Goal: Task Accomplishment & Management: Manage account settings

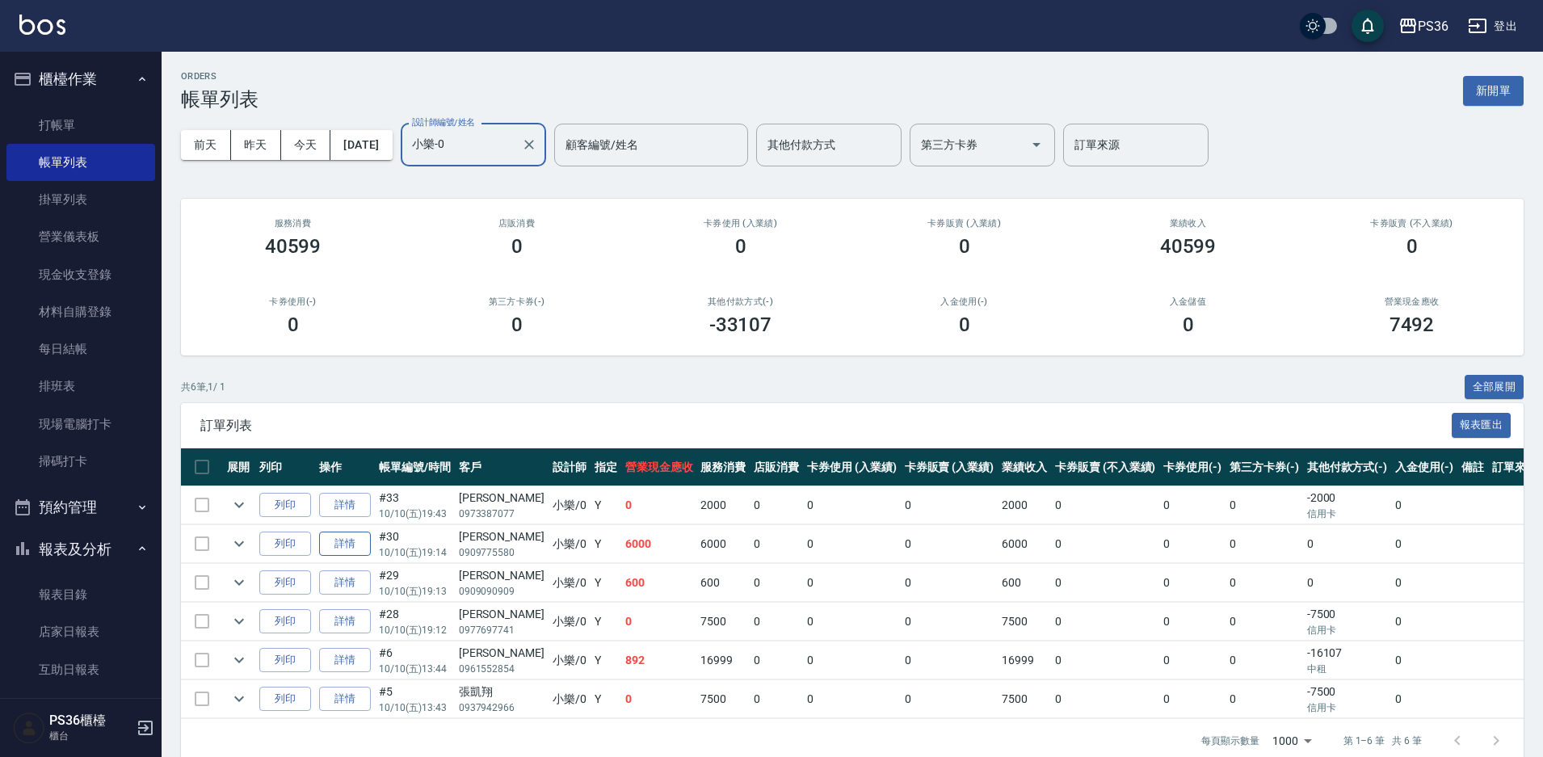
type input "小樂-0"
click at [362, 548] on link "詳情" at bounding box center [345, 544] width 52 height 25
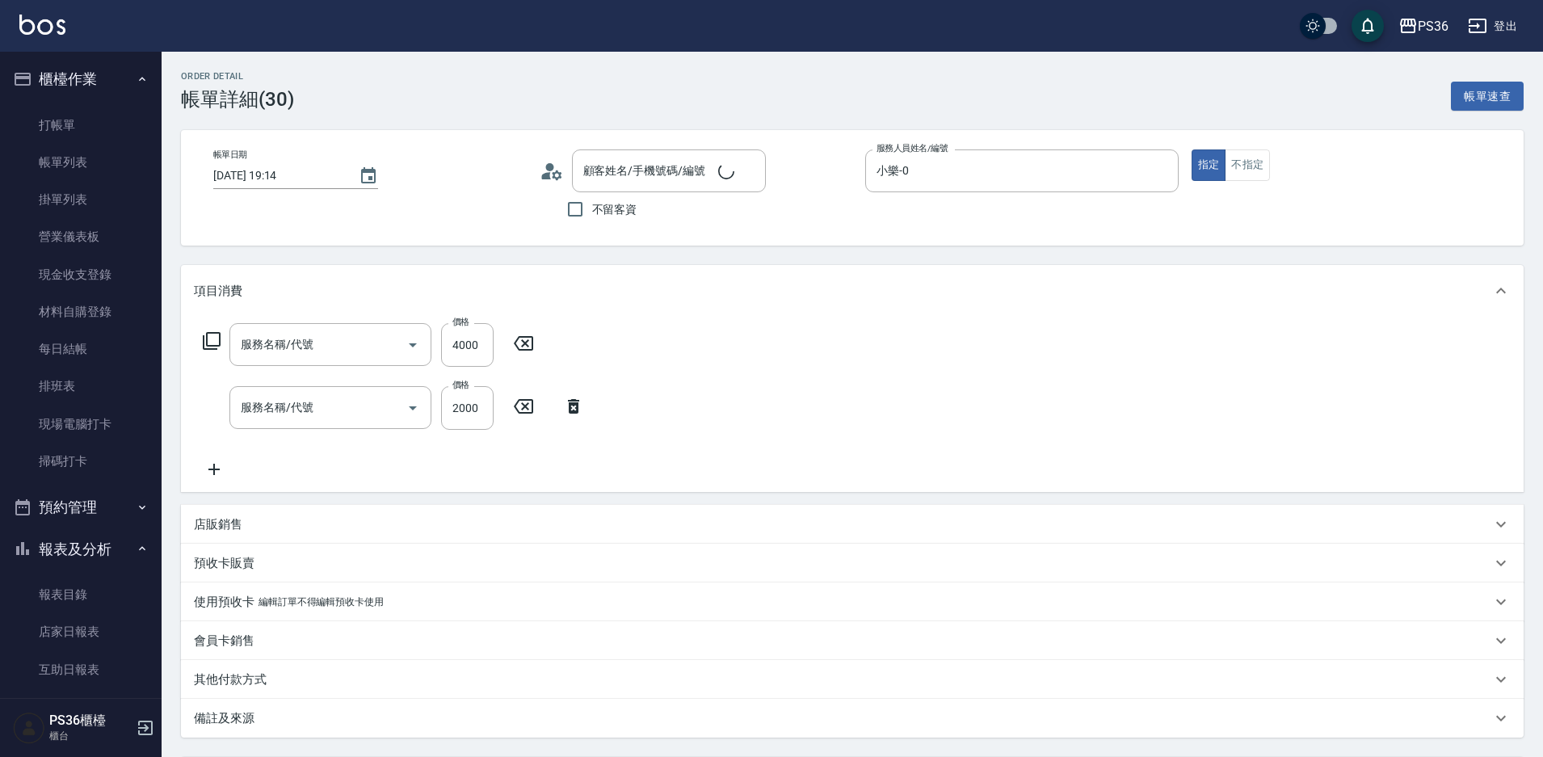
type input "[DATE] 19:14"
type input "小樂-0"
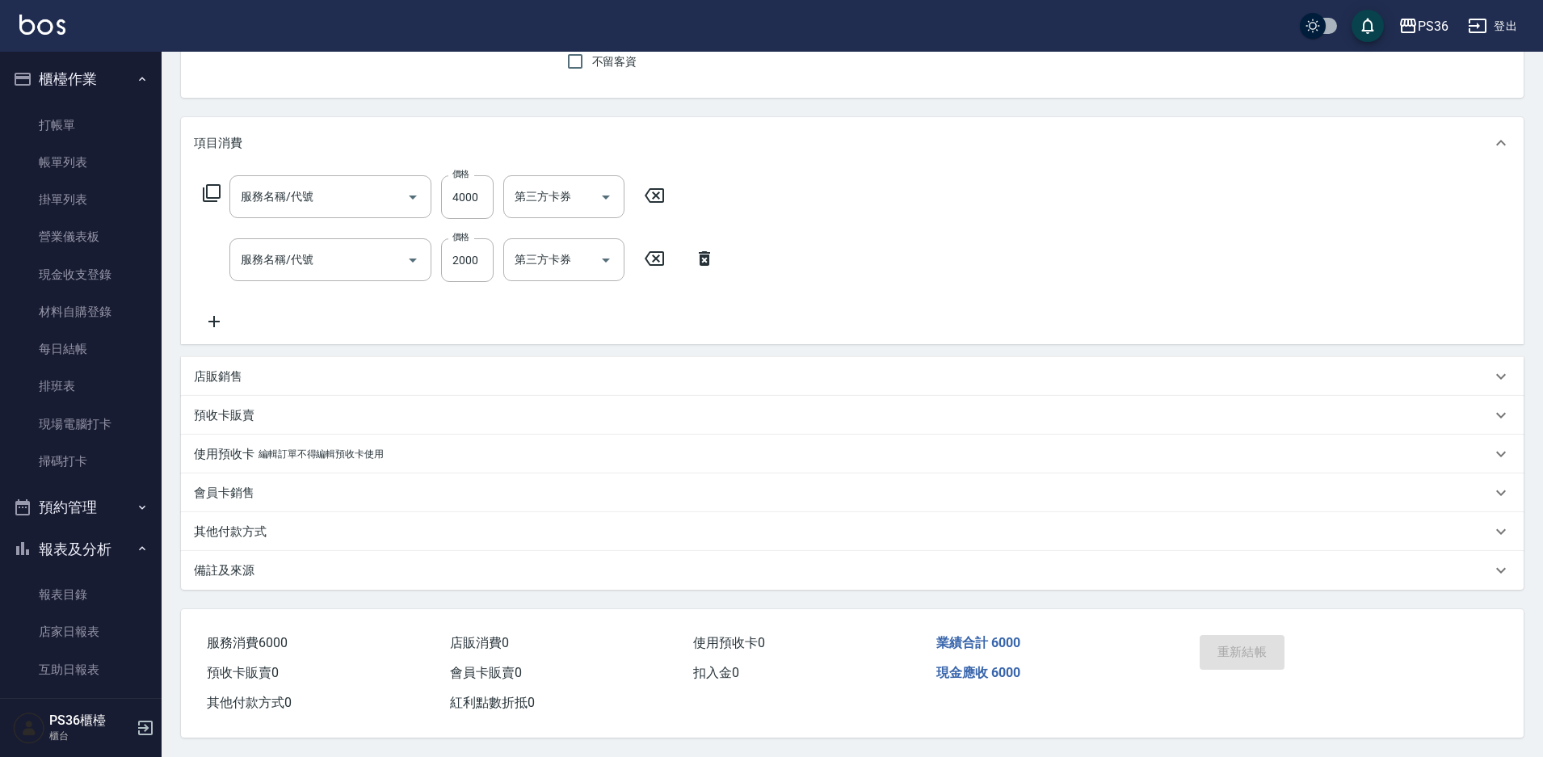
type input "拆接髮(402)"
type input "頂級染髮(106)"
type input "[PERSON_NAME]/0909775580/"
click at [242, 524] on p "其他付款方式" at bounding box center [230, 532] width 73 height 17
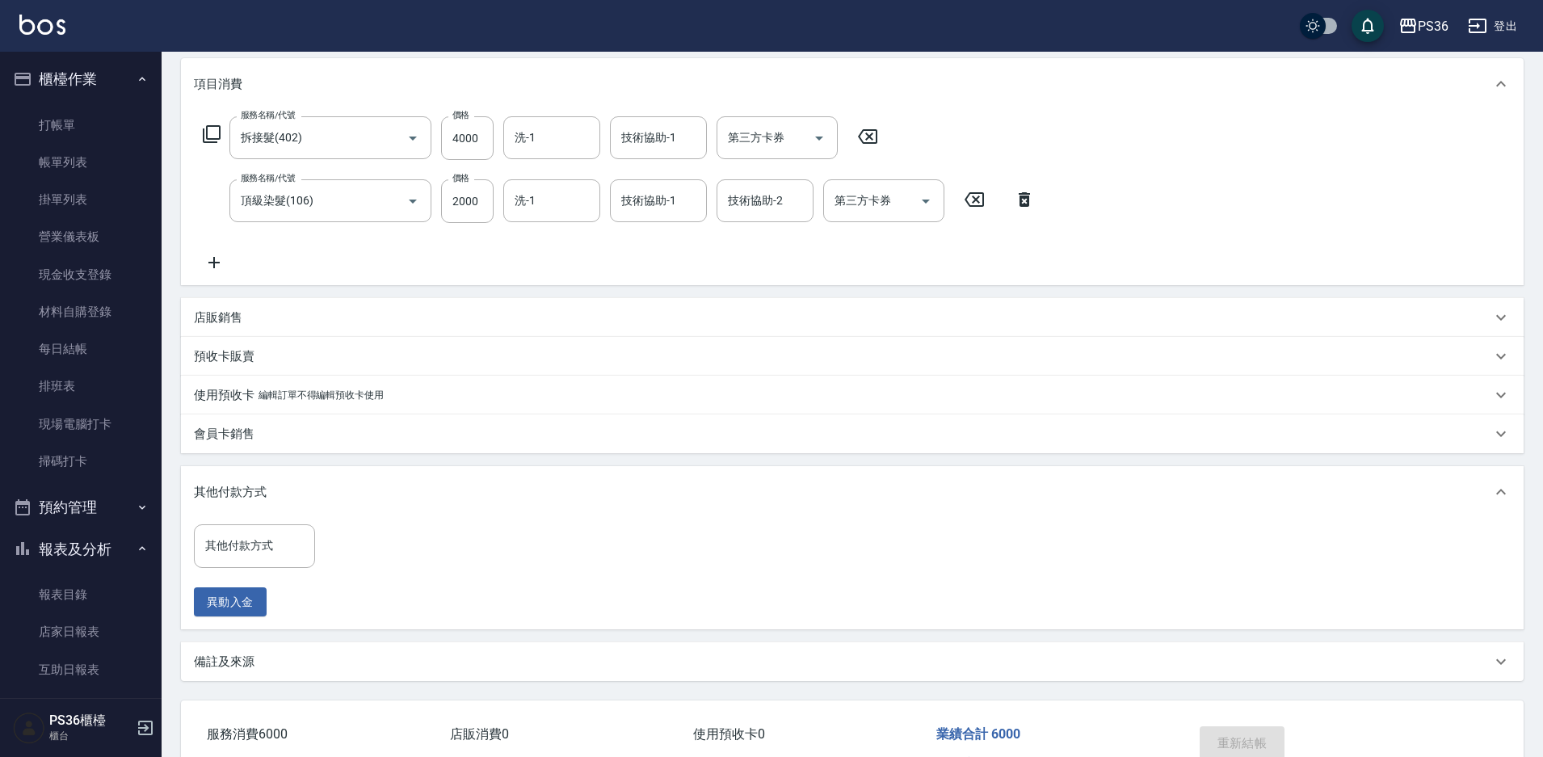
scroll to position [236, 0]
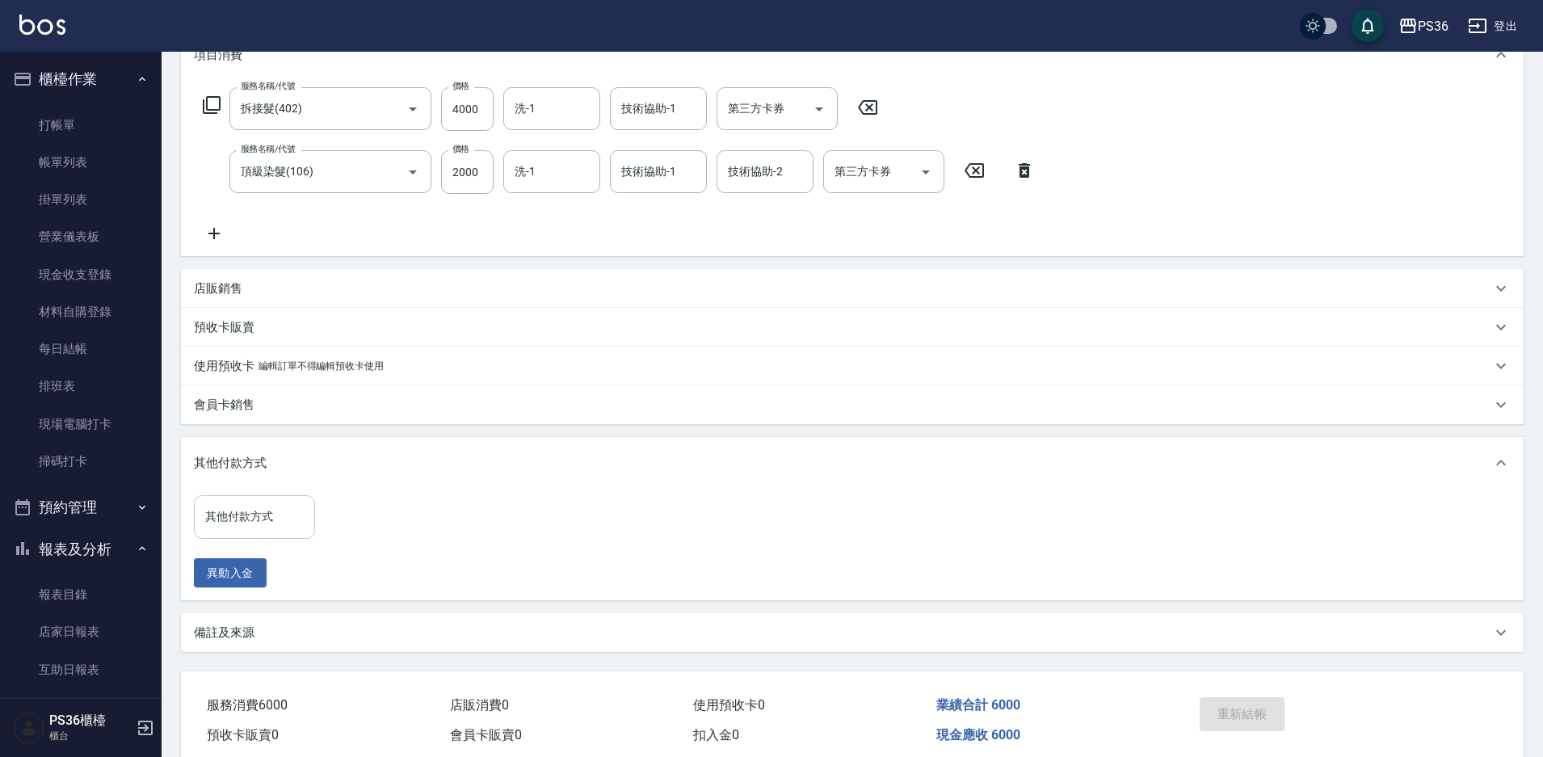
click at [254, 522] on input "其他付款方式" at bounding box center [254, 517] width 107 height 28
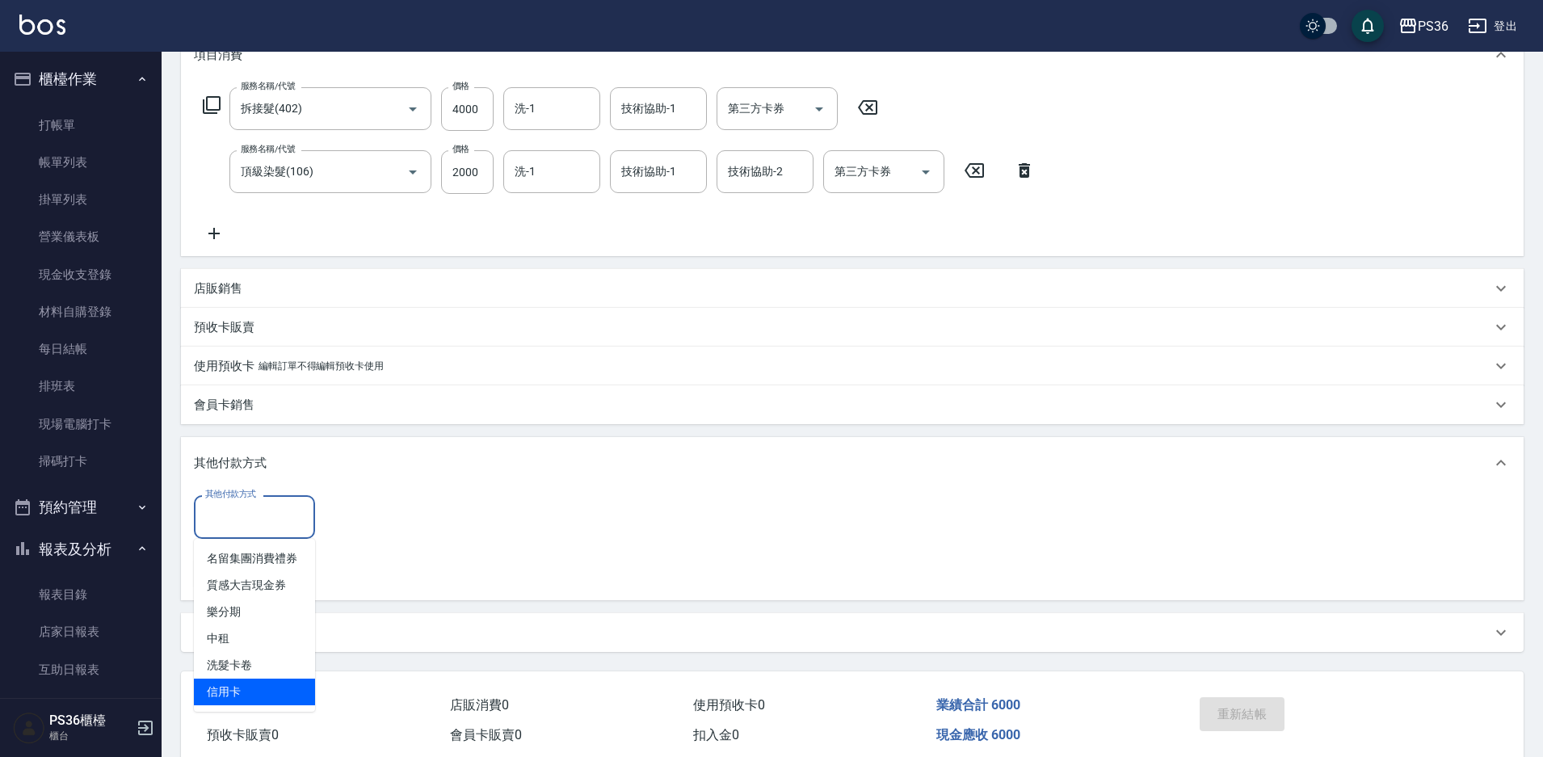
click at [262, 693] on span "信用卡" at bounding box center [254, 692] width 121 height 27
type input "信用卡"
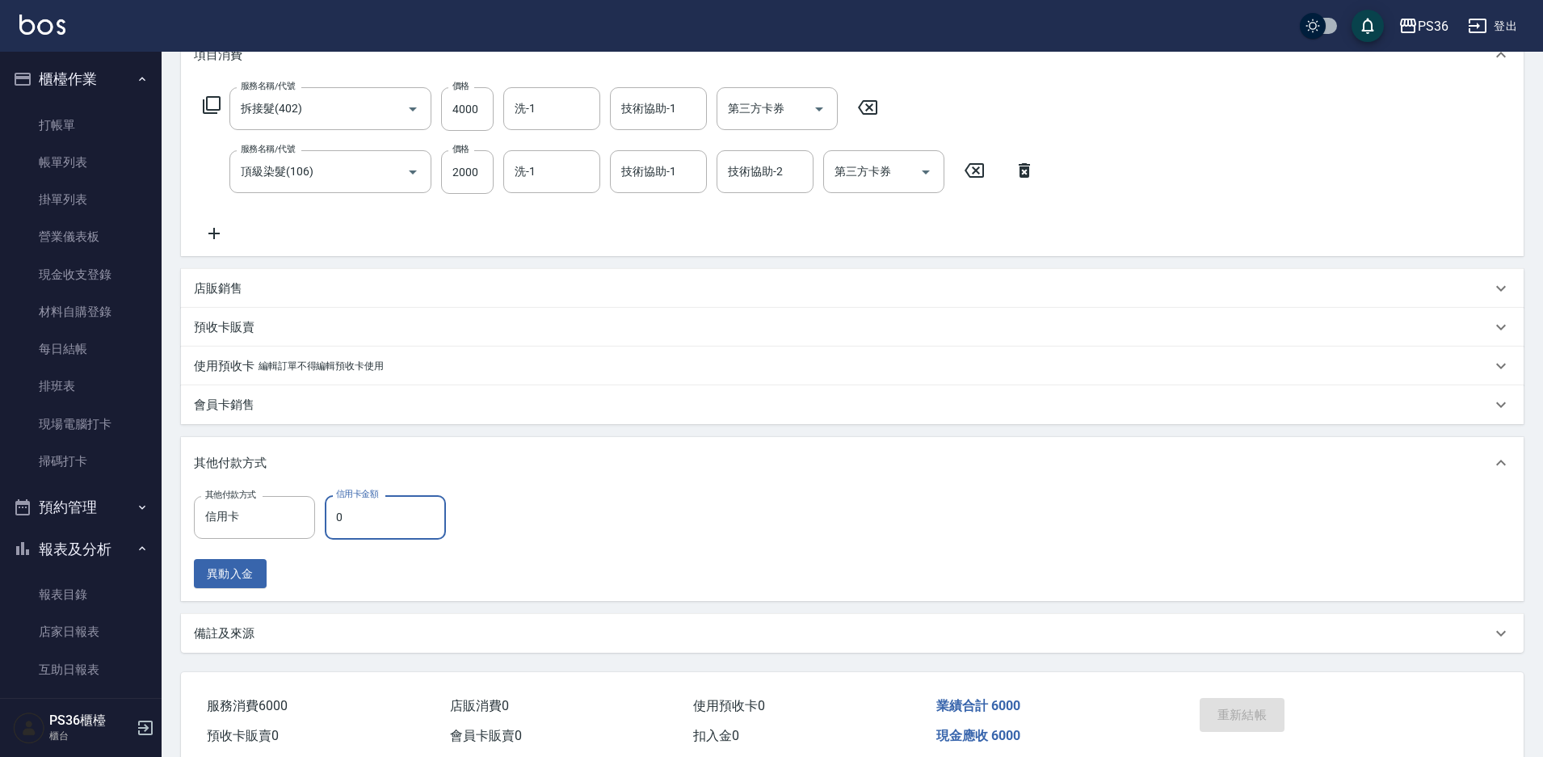
click at [379, 526] on input "0" at bounding box center [385, 517] width 121 height 44
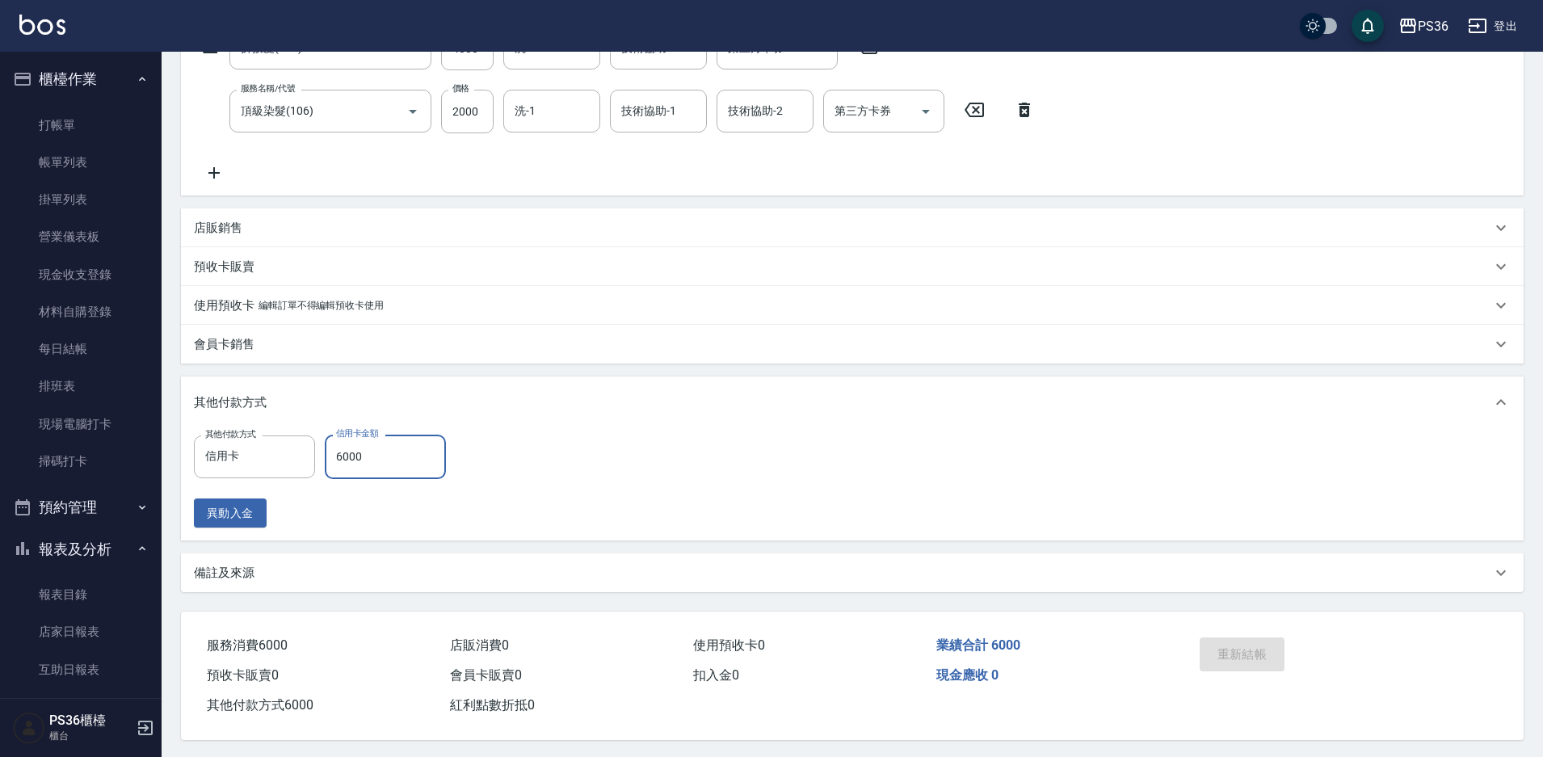
scroll to position [306, 0]
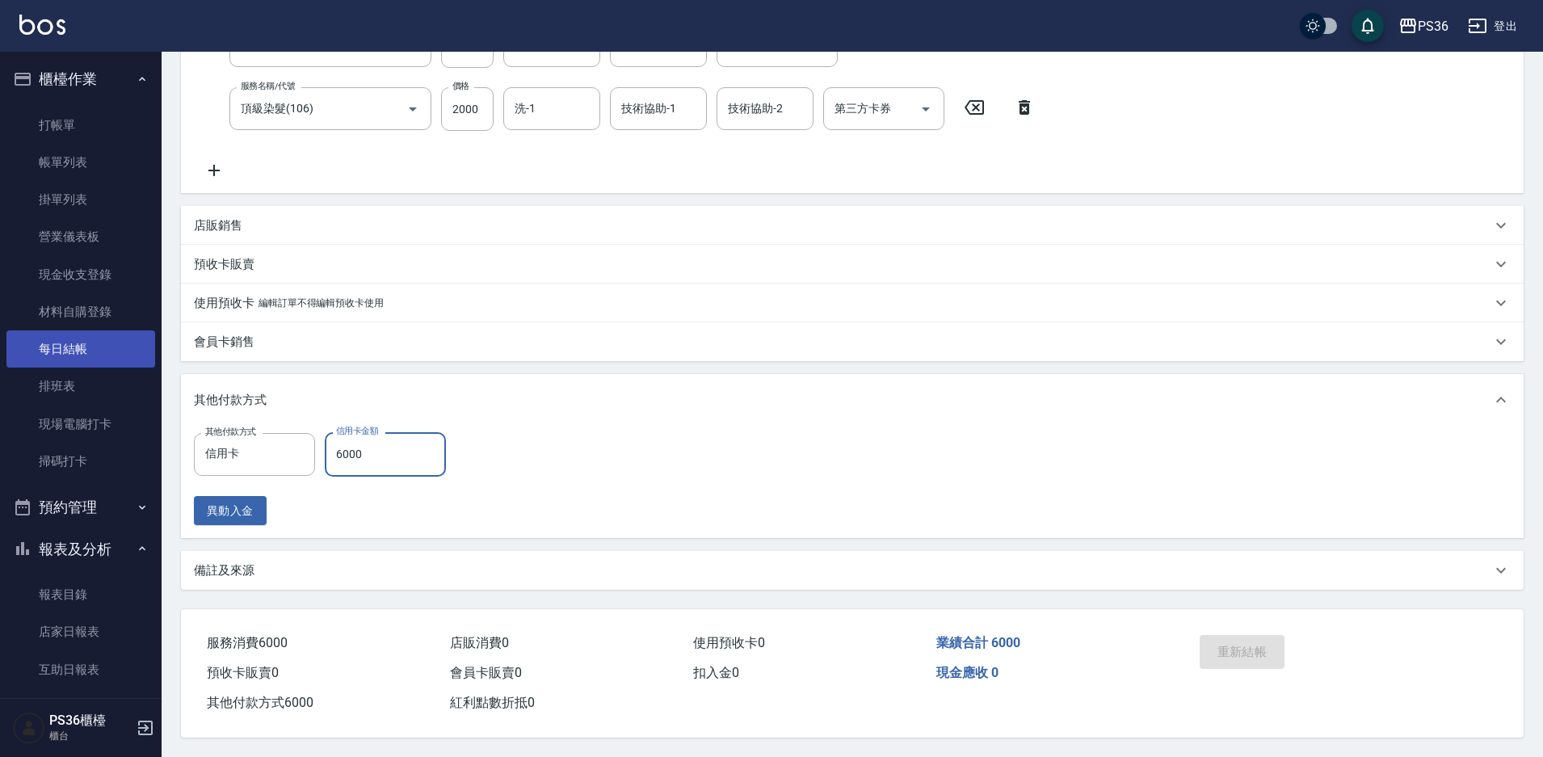
type input "6000"
click at [81, 355] on link "每日結帳" at bounding box center [80, 348] width 149 height 37
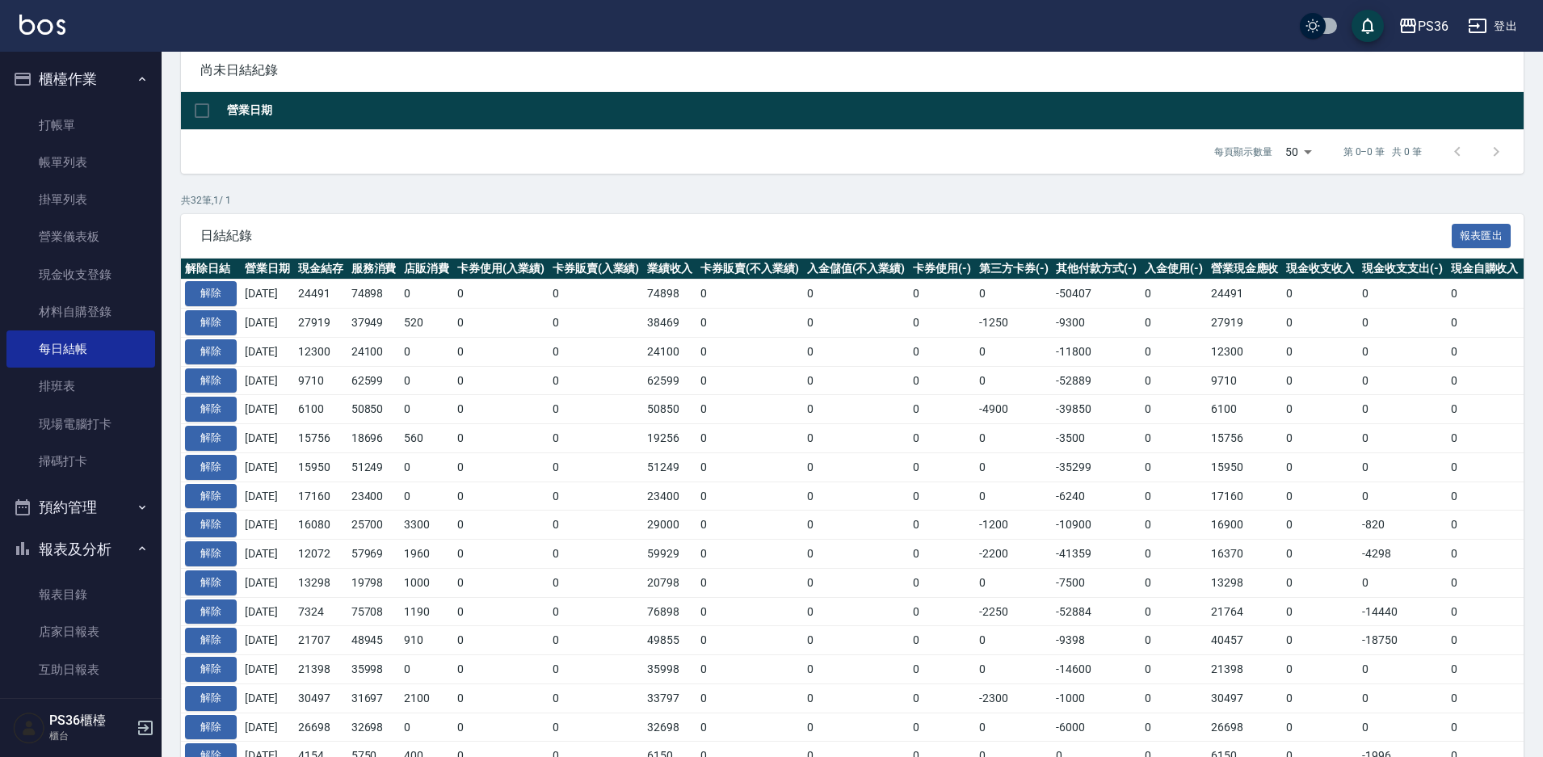
scroll to position [162, 0]
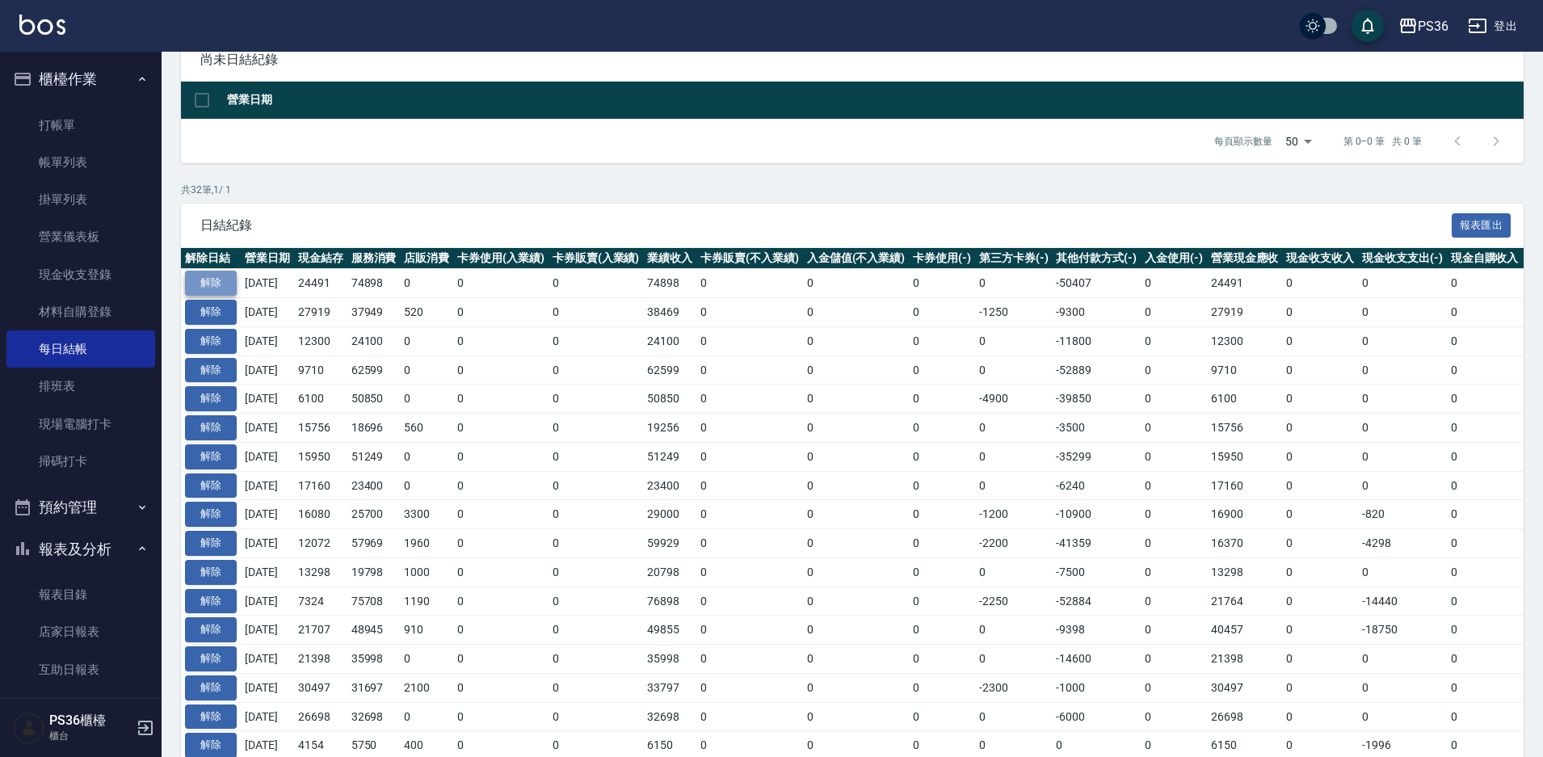
click at [209, 279] on button "解除" at bounding box center [211, 283] width 52 height 25
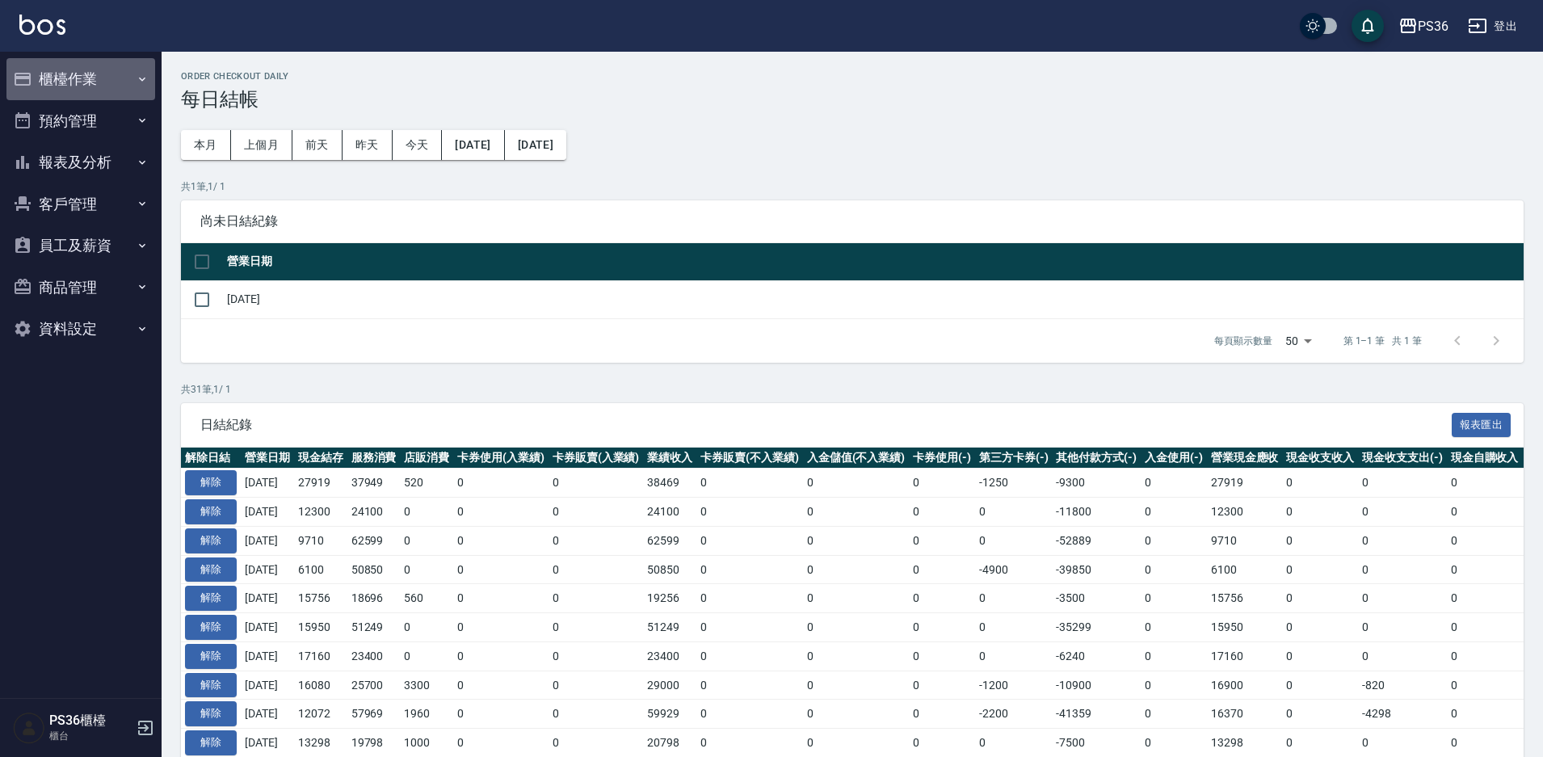
click at [75, 77] on button "櫃檯作業" at bounding box center [80, 79] width 149 height 42
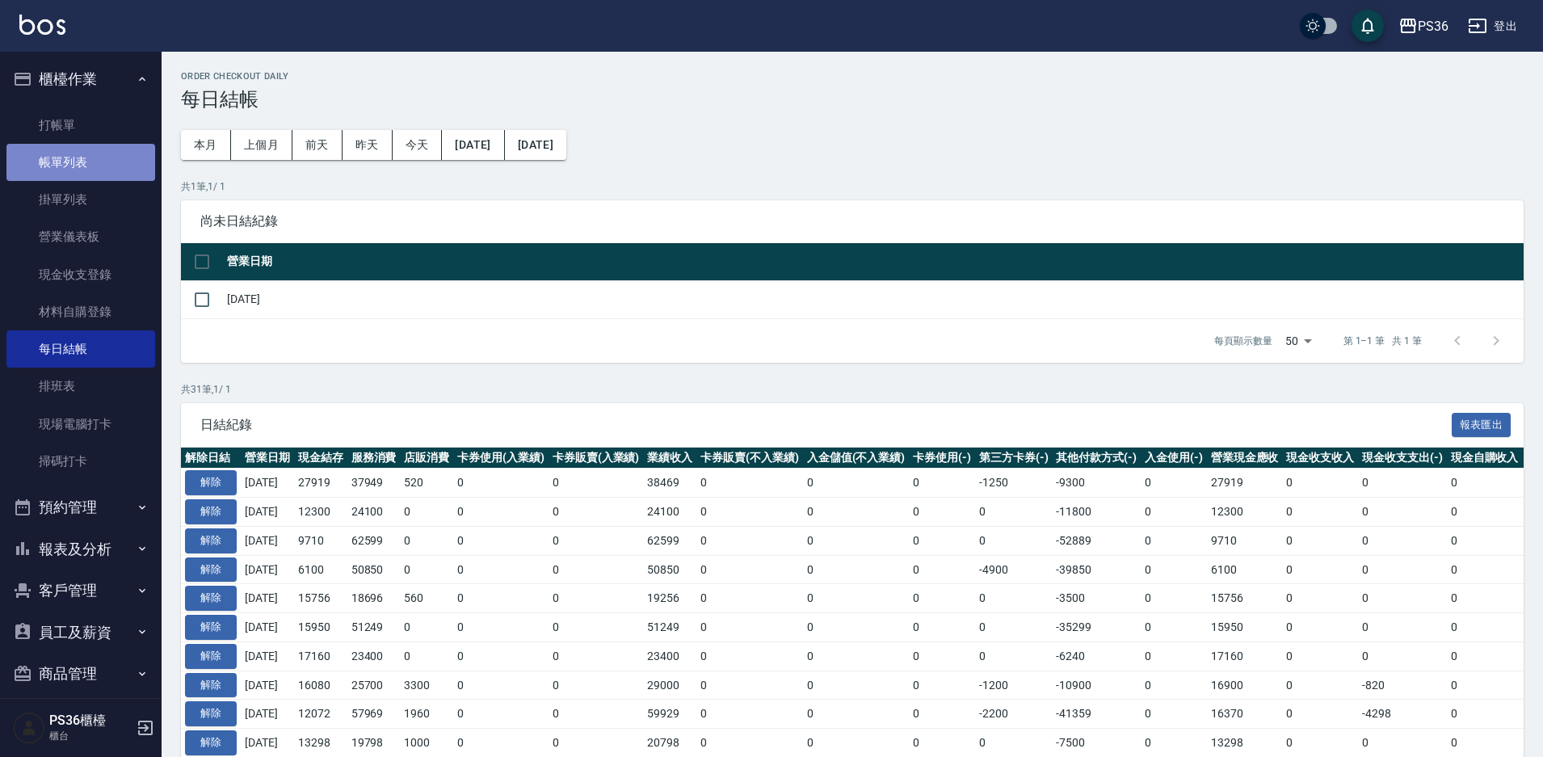
click at [91, 158] on link "帳單列表" at bounding box center [80, 162] width 149 height 37
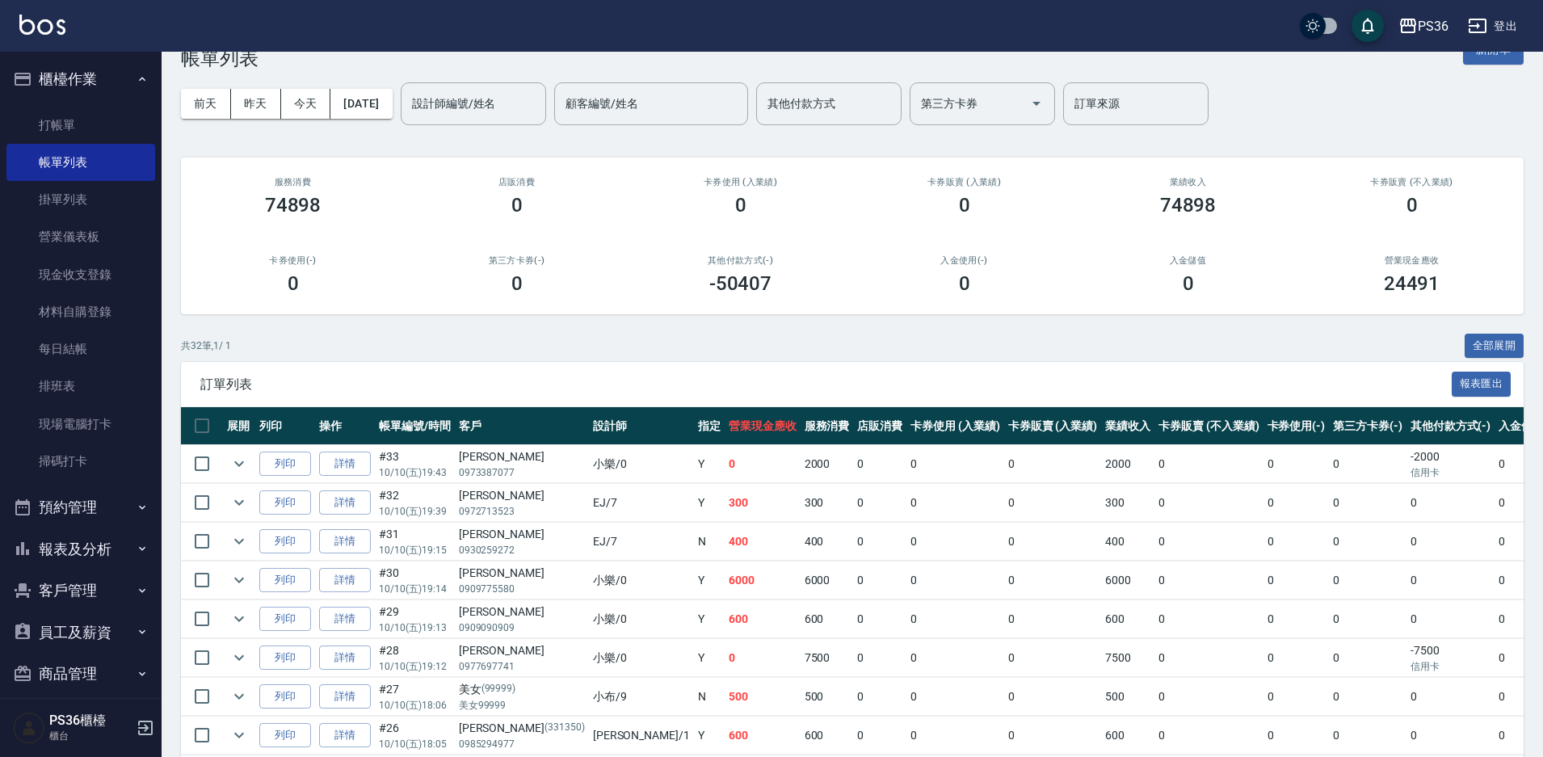
scroll to position [81, 0]
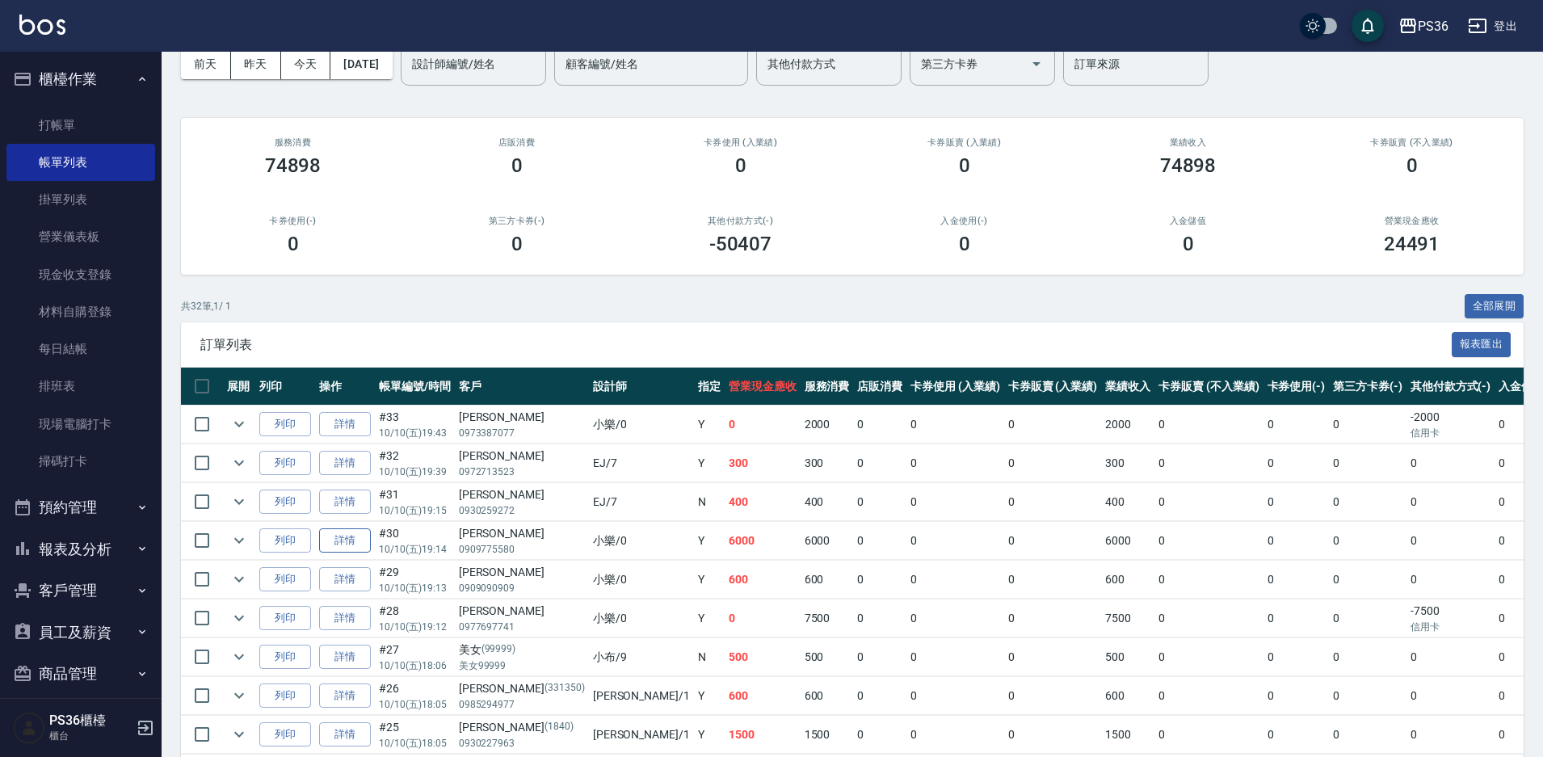
click at [357, 537] on link "詳情" at bounding box center [345, 540] width 52 height 25
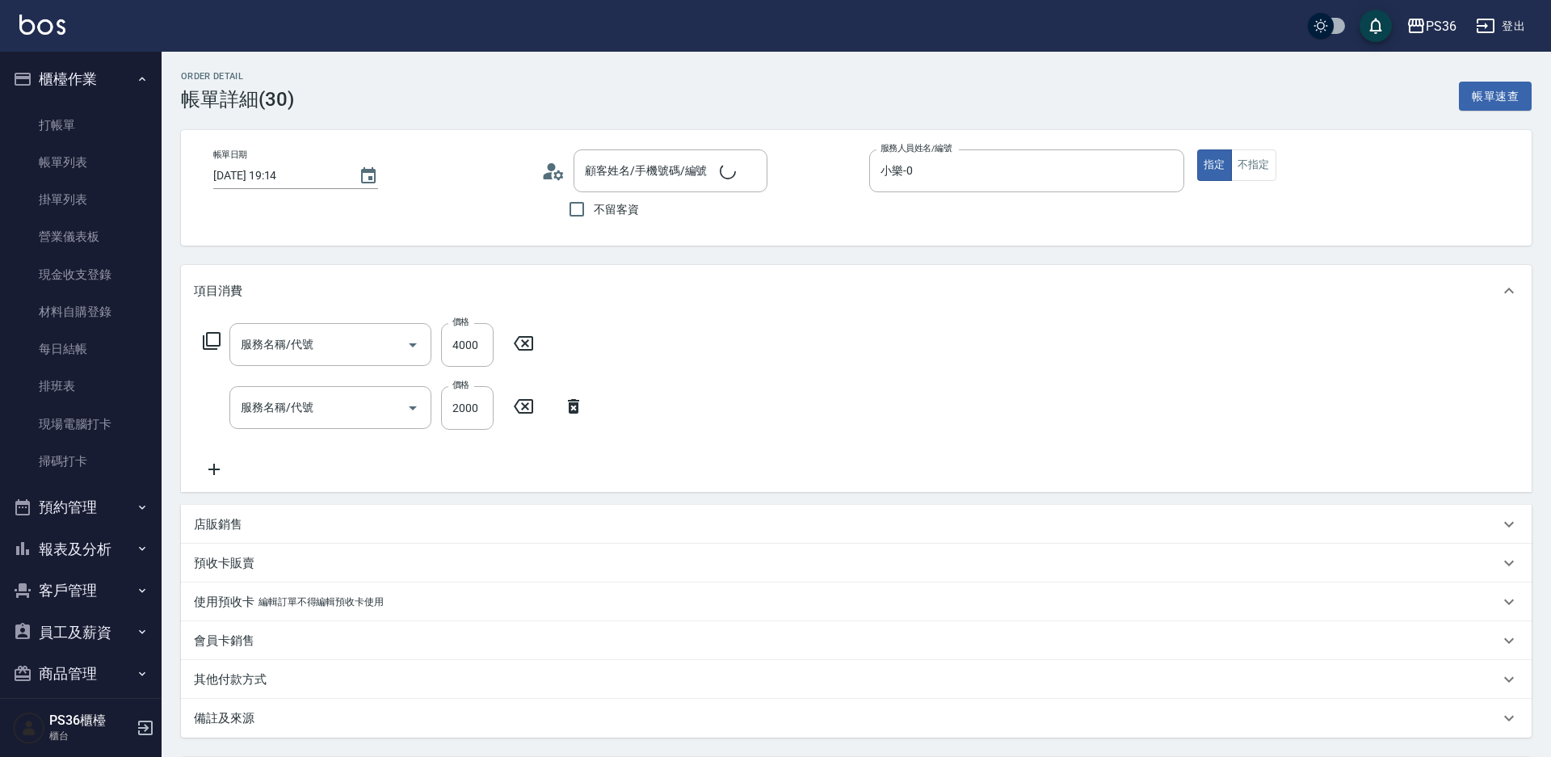
type input "[DATE] 19:14"
type input "小樂-0"
type input "拆接髮(402)"
type input "頂級染髮(106)"
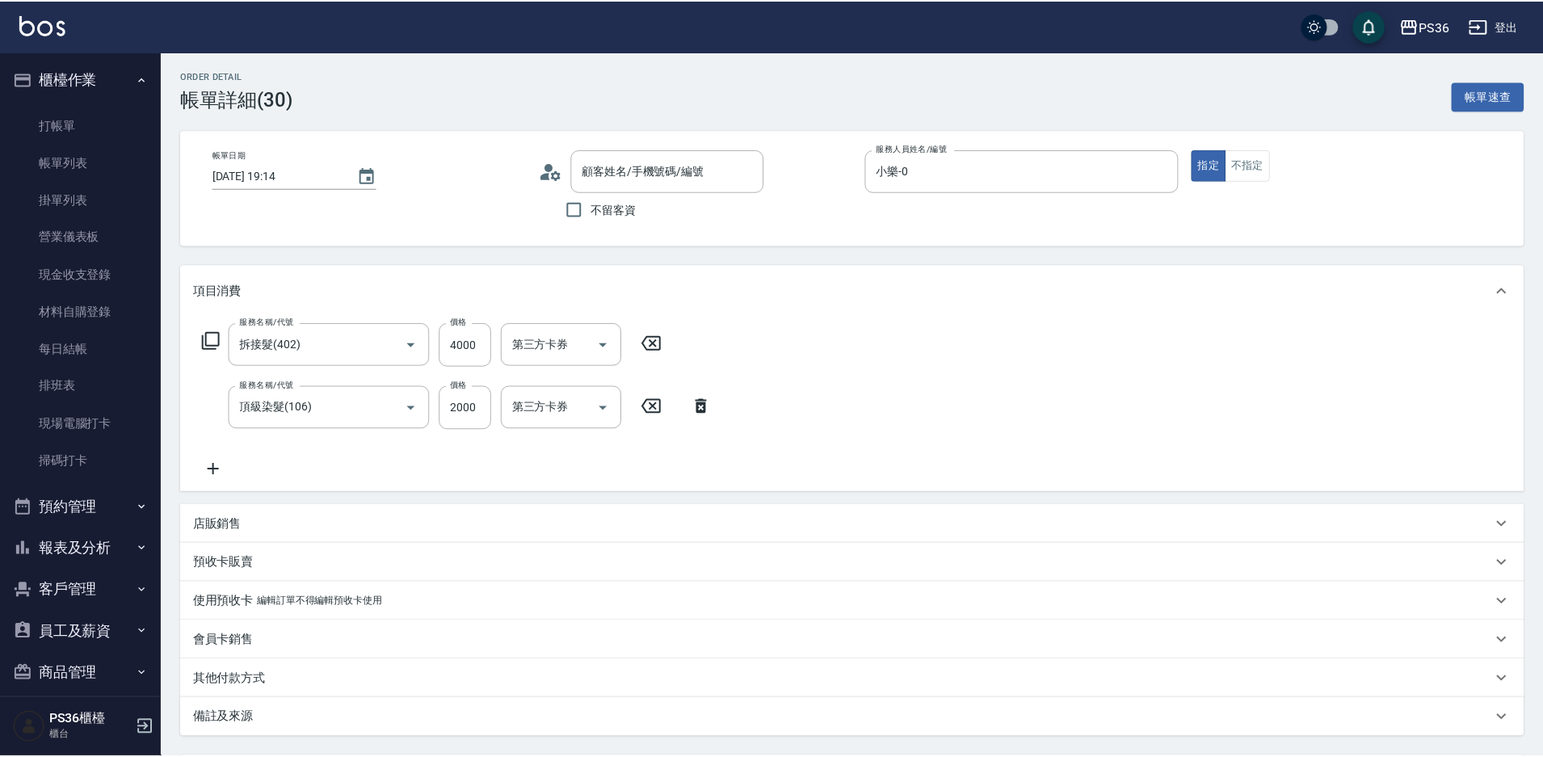
scroll to position [155, 0]
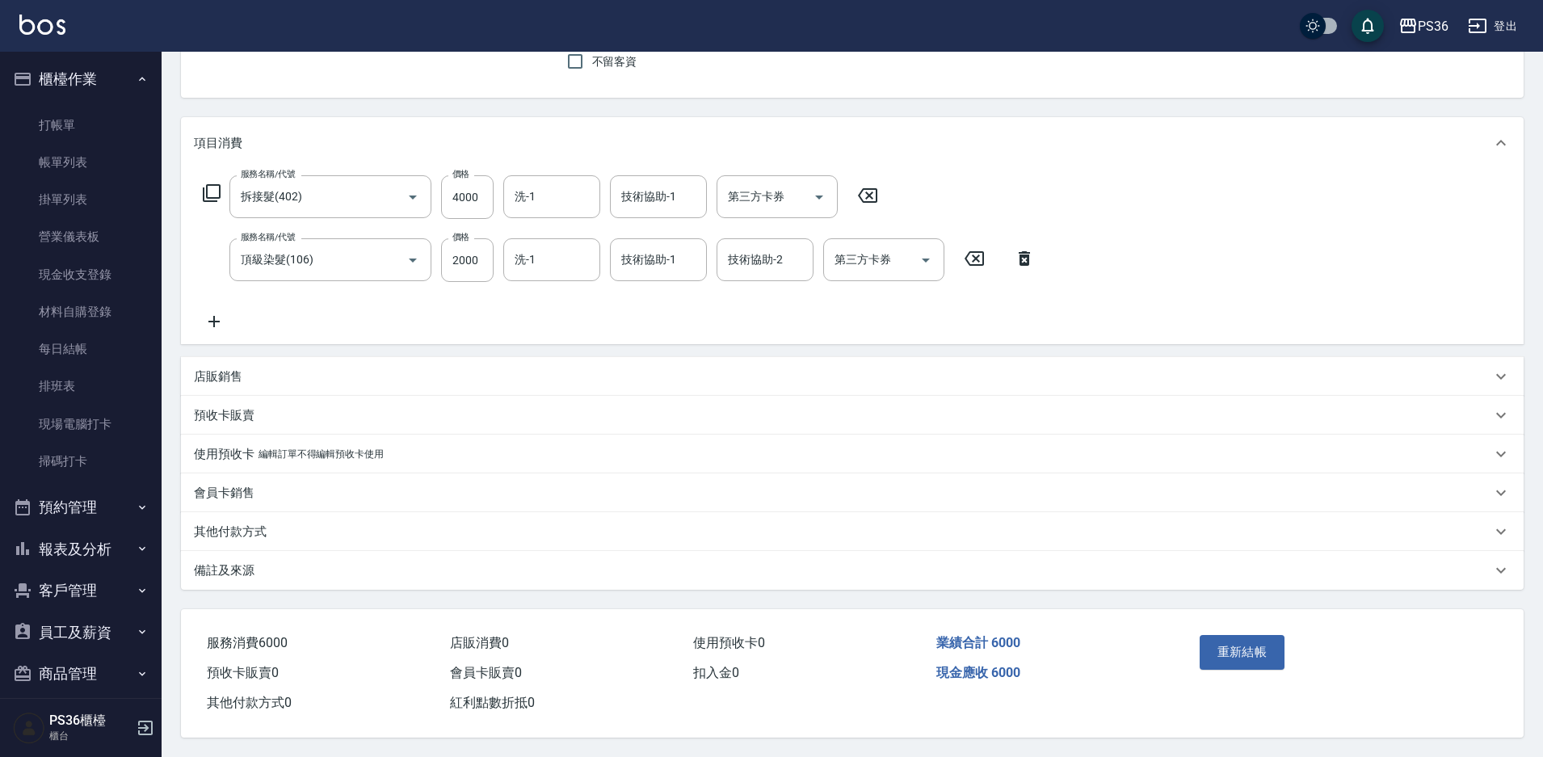
type input "[PERSON_NAME]/0909775580/"
click at [231, 536] on div "其他付款方式" at bounding box center [852, 531] width 1343 height 39
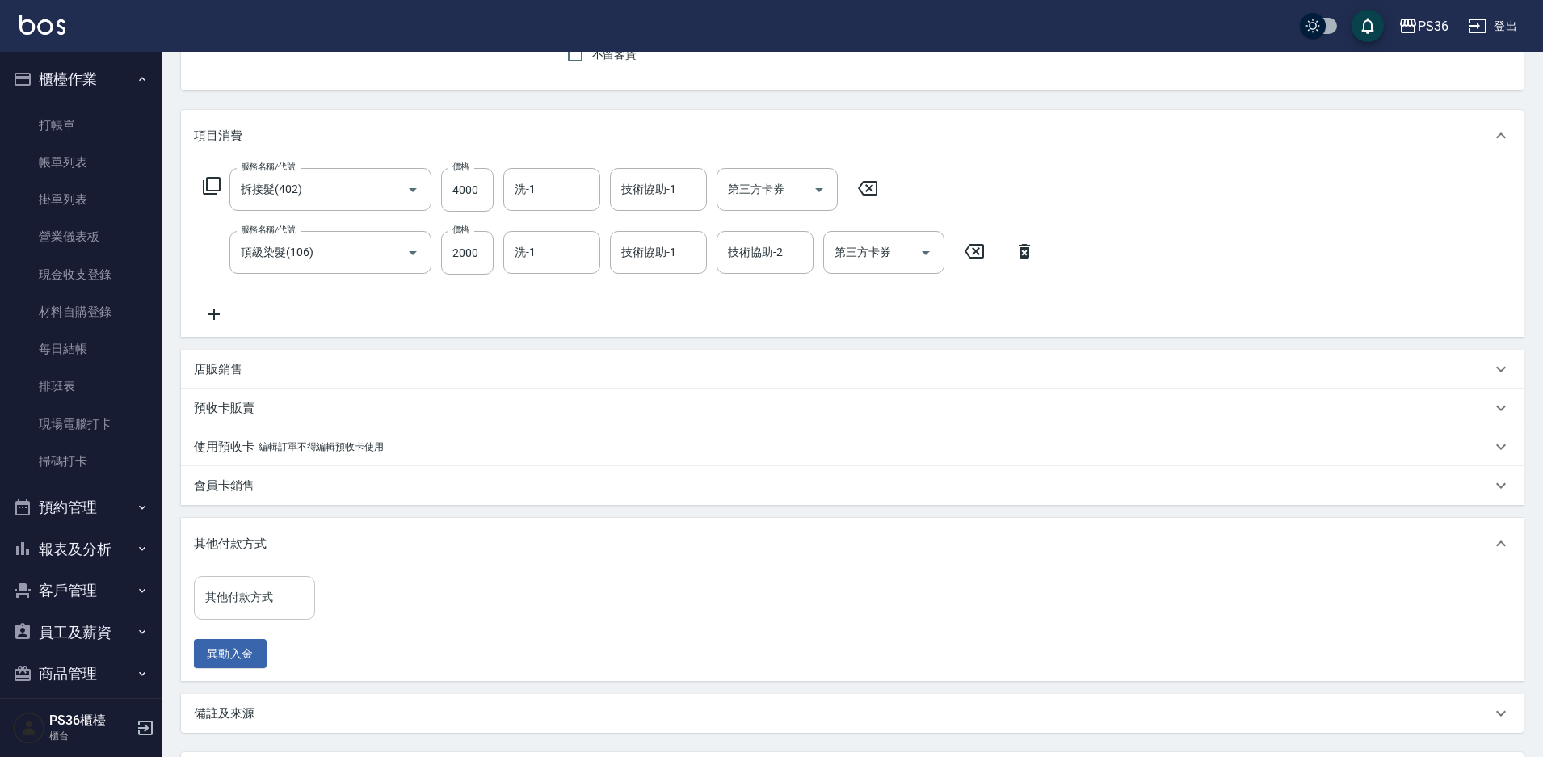
click at [238, 583] on div "其他付款方式" at bounding box center [254, 597] width 121 height 43
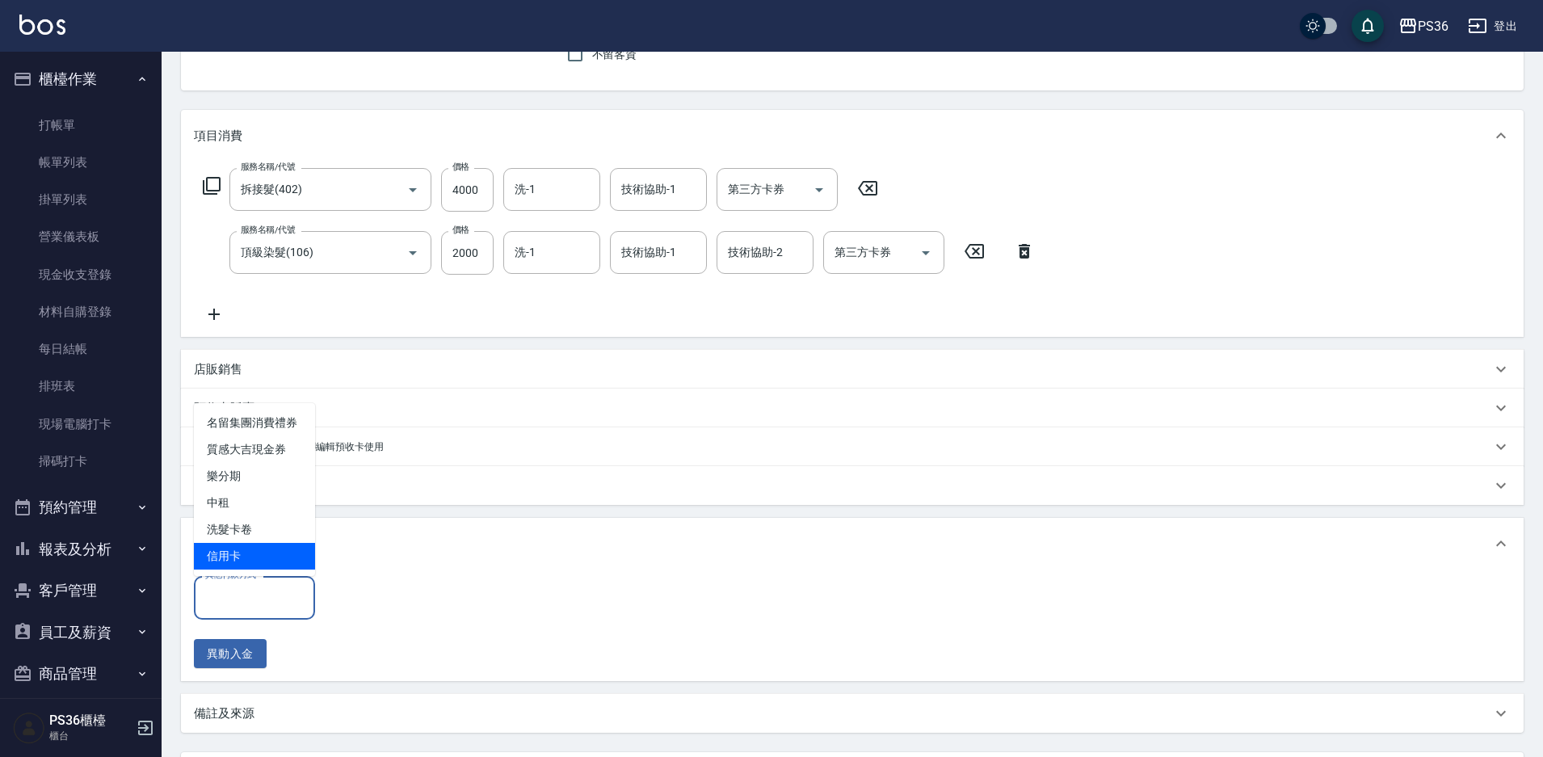
click at [294, 552] on span "信用卡" at bounding box center [254, 556] width 121 height 27
type input "信用卡"
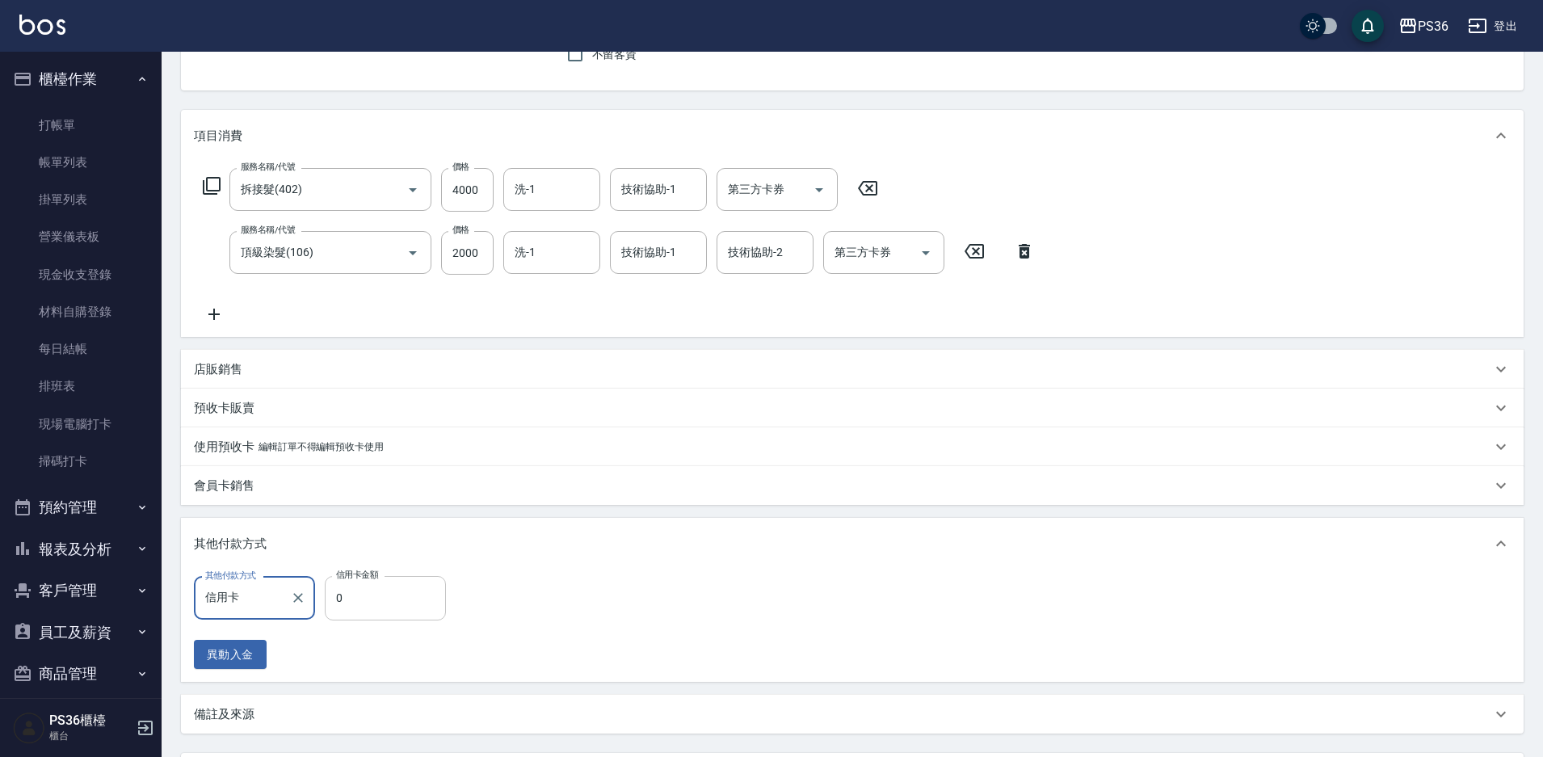
click at [347, 599] on input "0" at bounding box center [385, 598] width 121 height 44
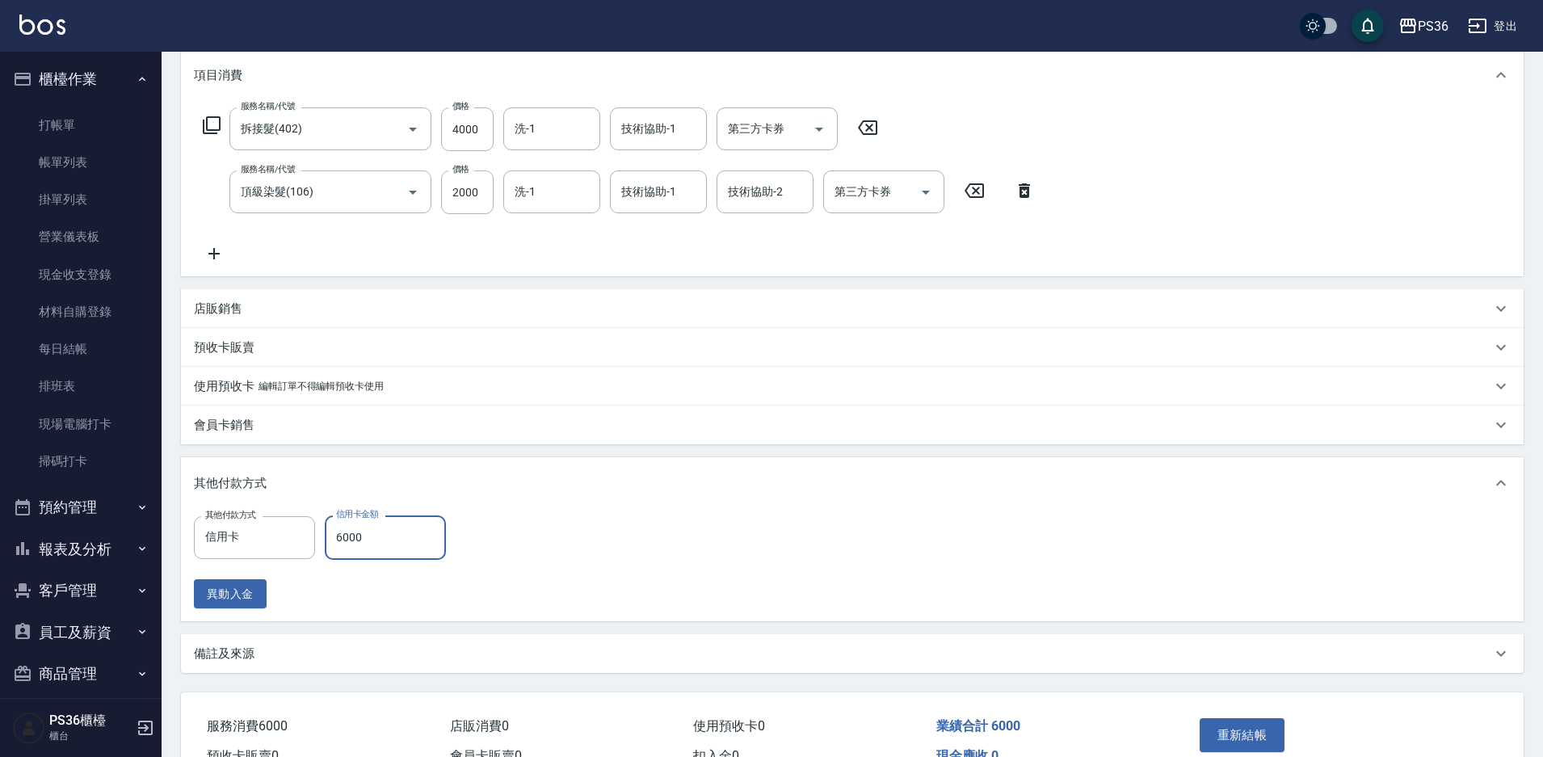
scroll to position [306, 0]
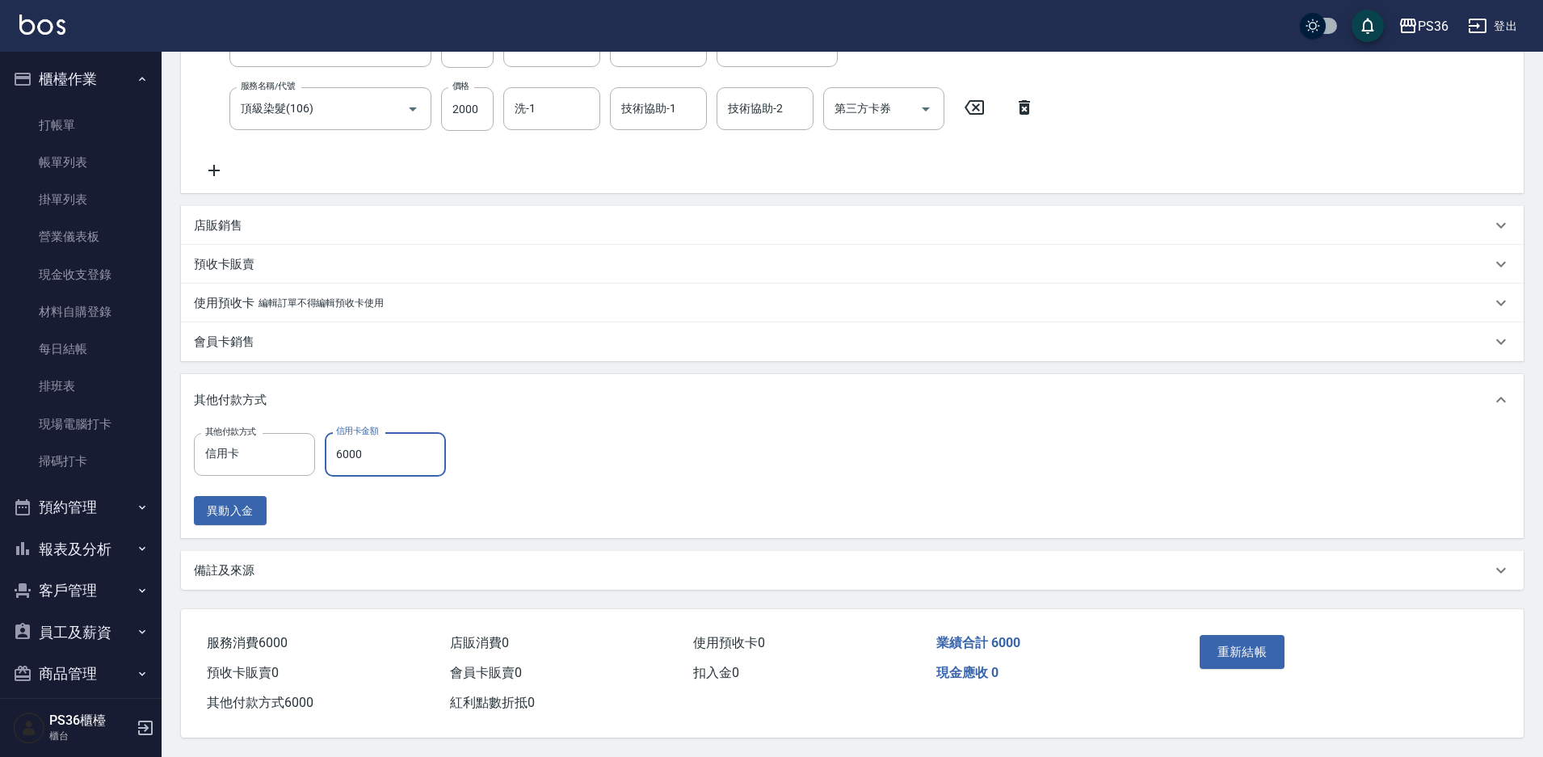
type input "6000"
click at [1230, 661] on button "重新結帳" at bounding box center [1243, 652] width 86 height 34
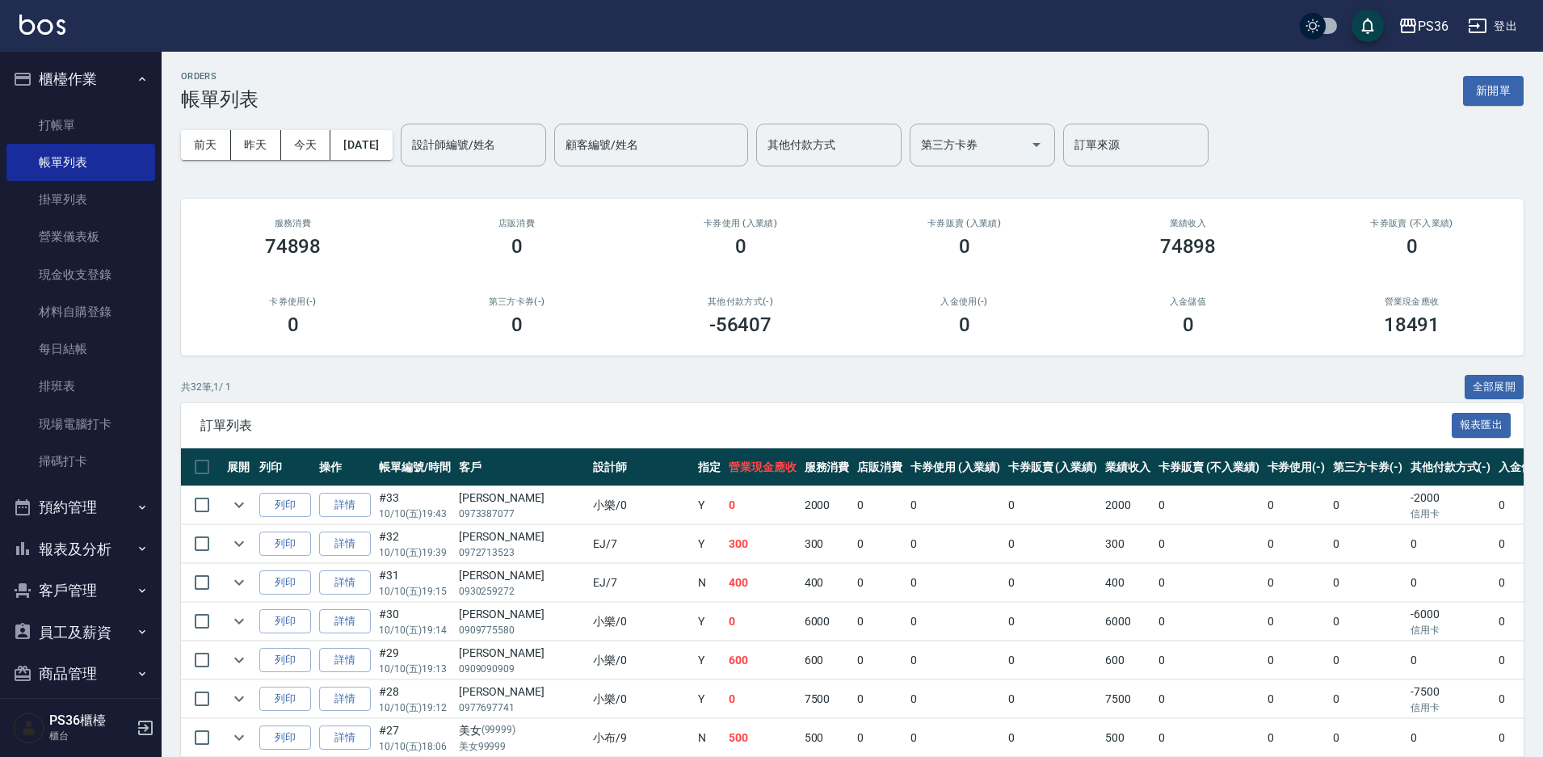
click at [507, 148] on input "設計師編號/姓名" at bounding box center [473, 145] width 131 height 28
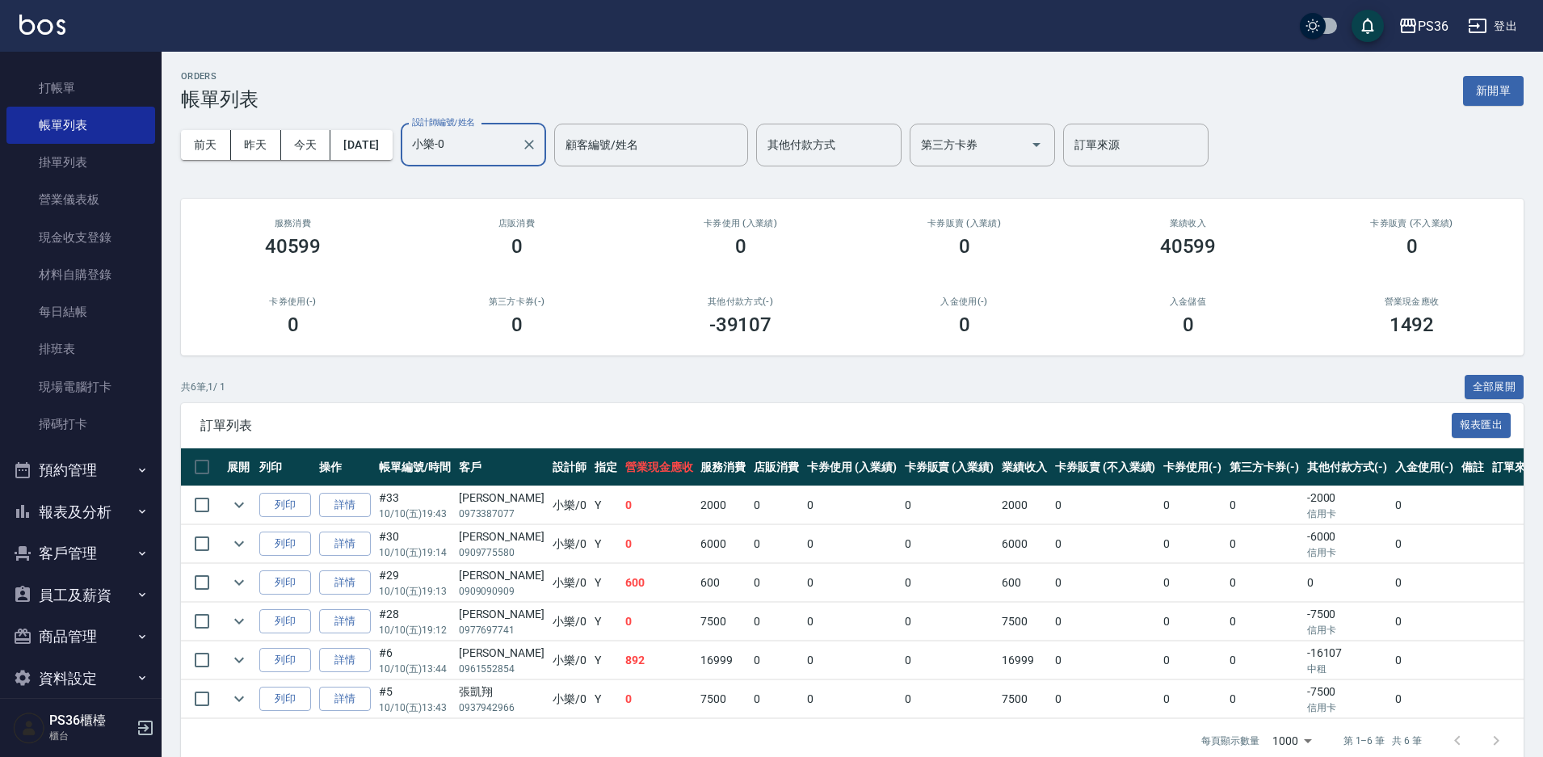
scroll to position [57, 0]
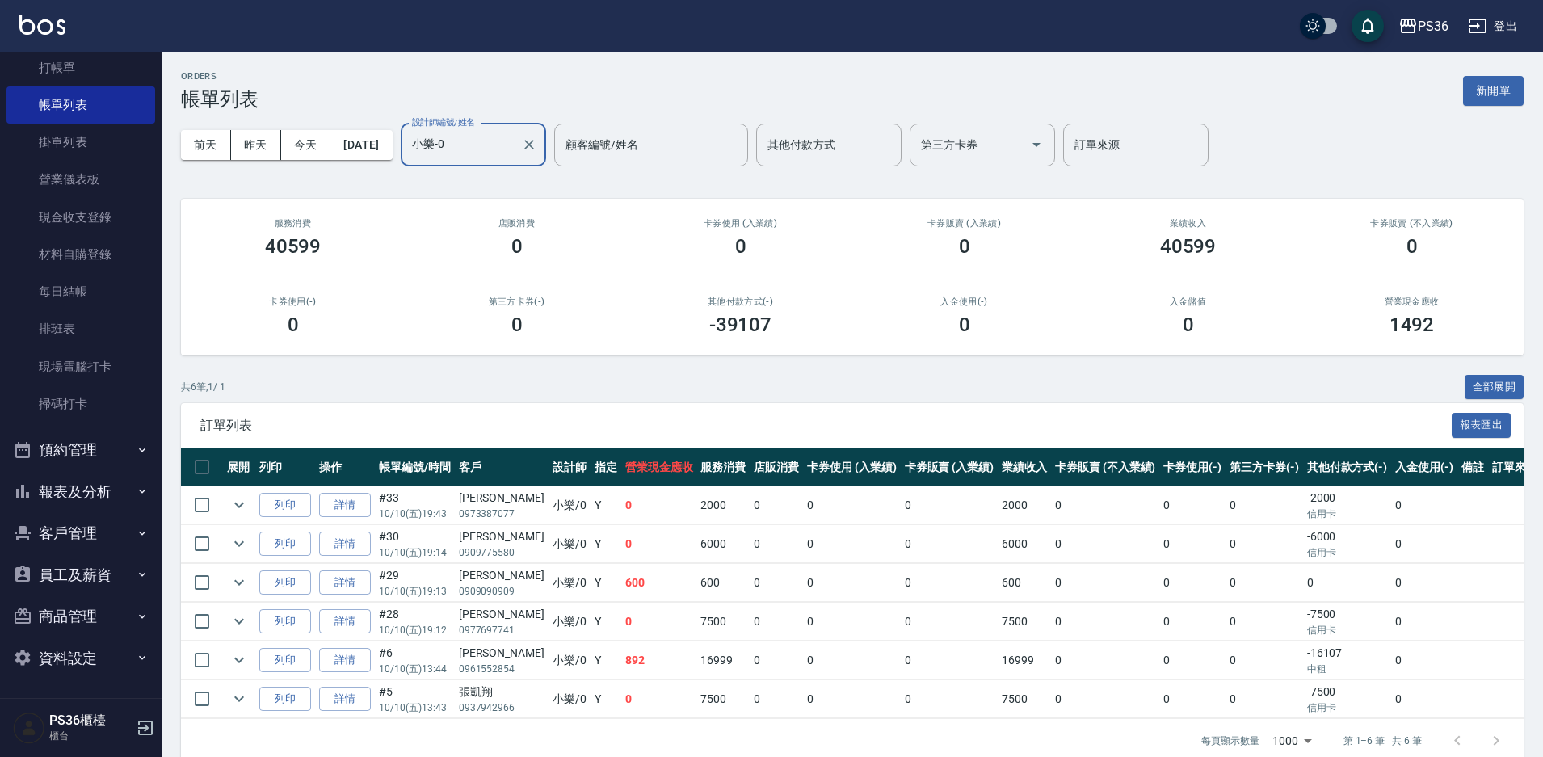
type input "小樂-0"
click at [85, 498] on button "報表及分析" at bounding box center [80, 492] width 149 height 42
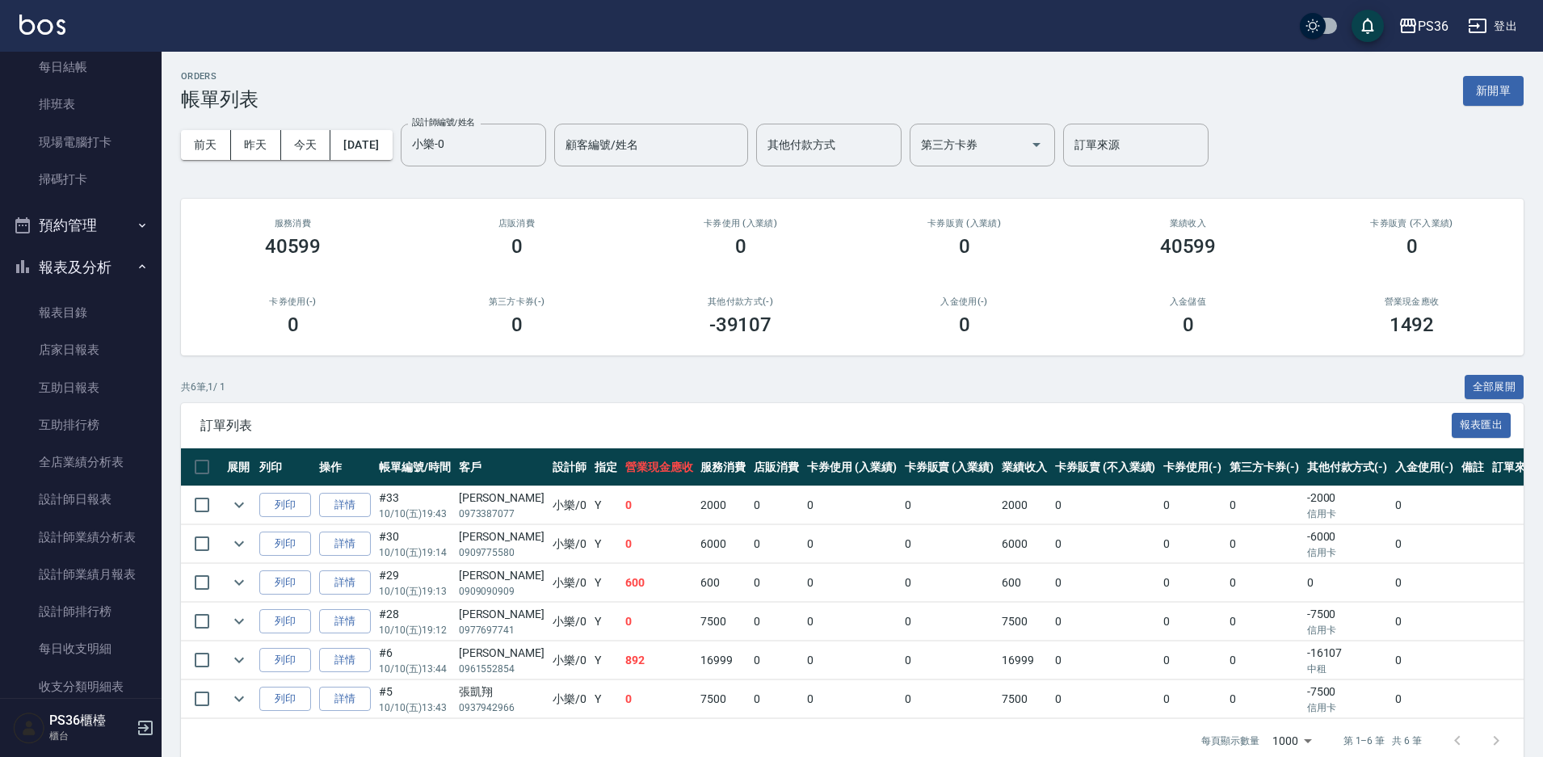
scroll to position [300, 0]
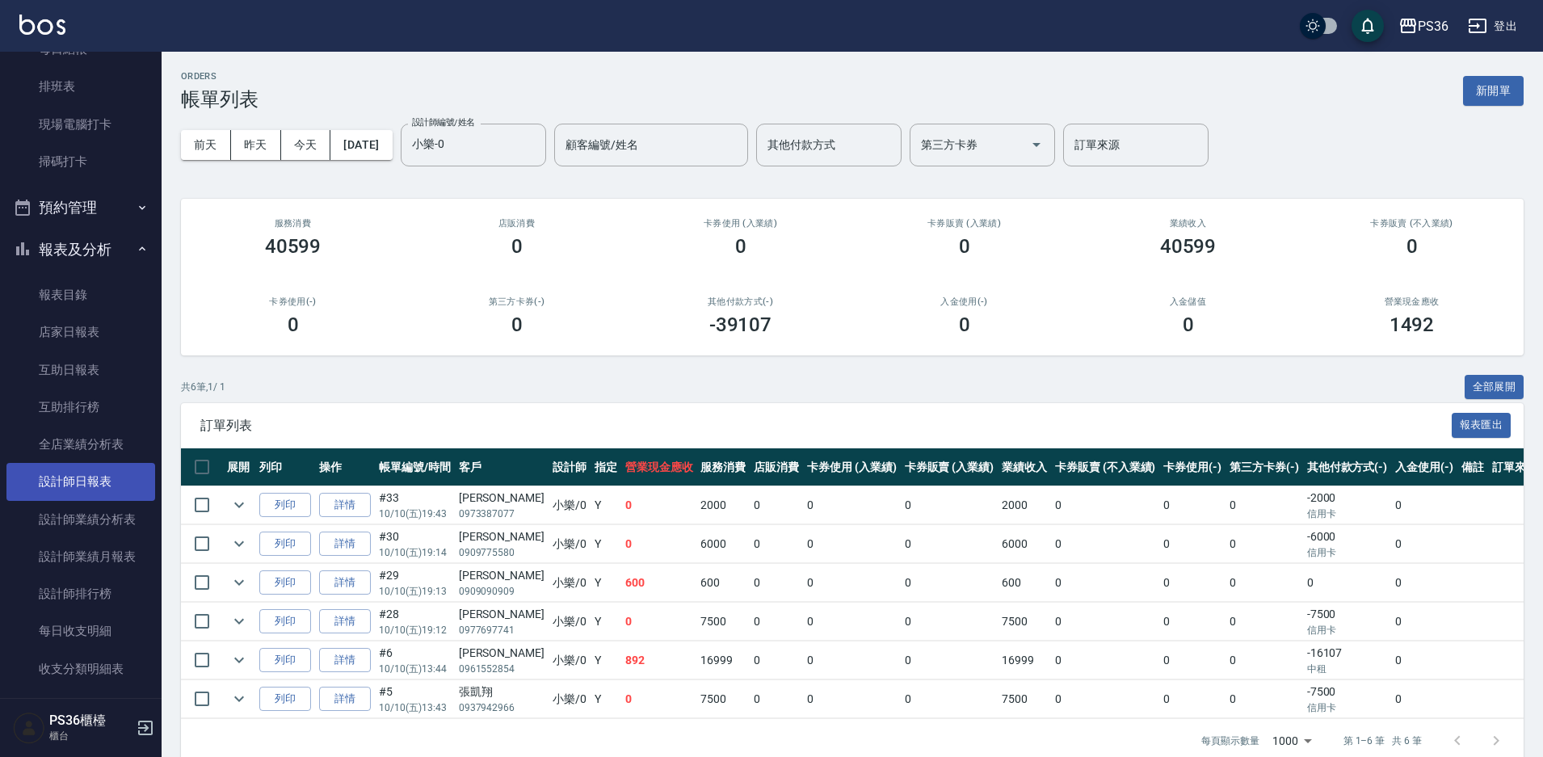
click at [109, 482] on link "設計師日報表" at bounding box center [80, 481] width 149 height 37
